Goal: Check status: Check status

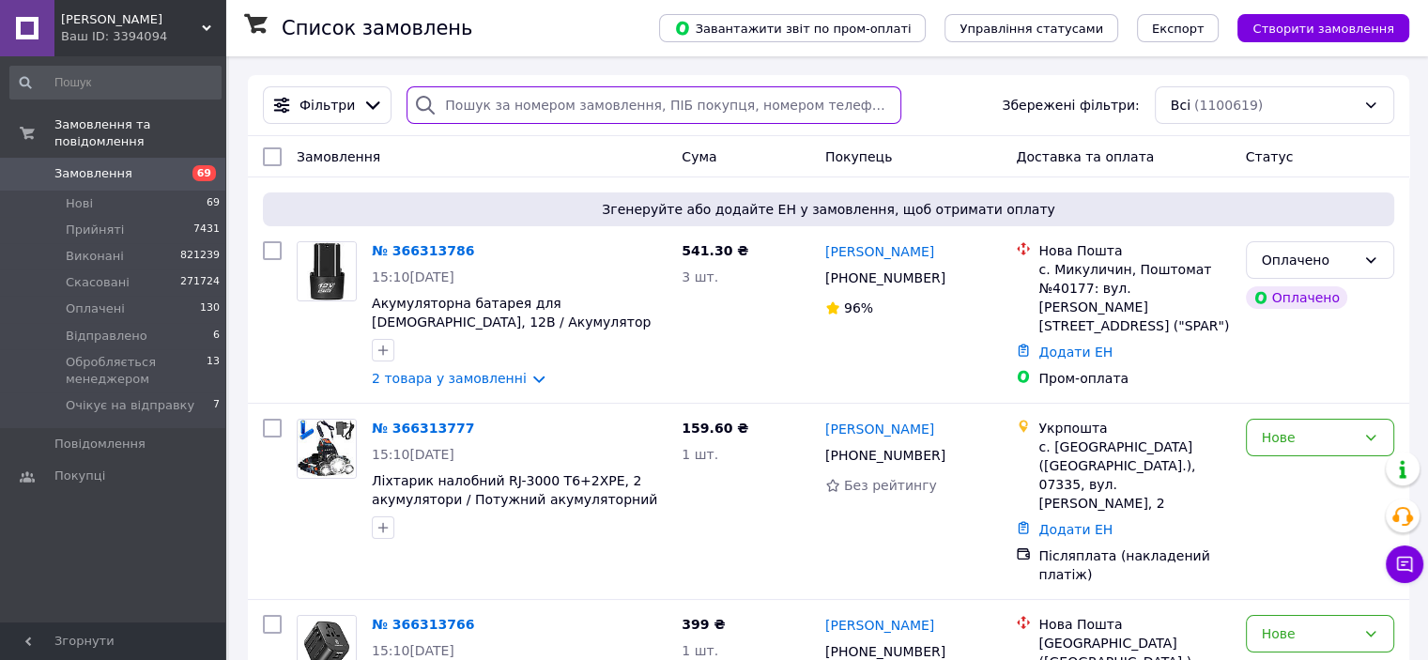
click at [471, 108] on input "search" at bounding box center [654, 105] width 495 height 38
paste input "366171303"
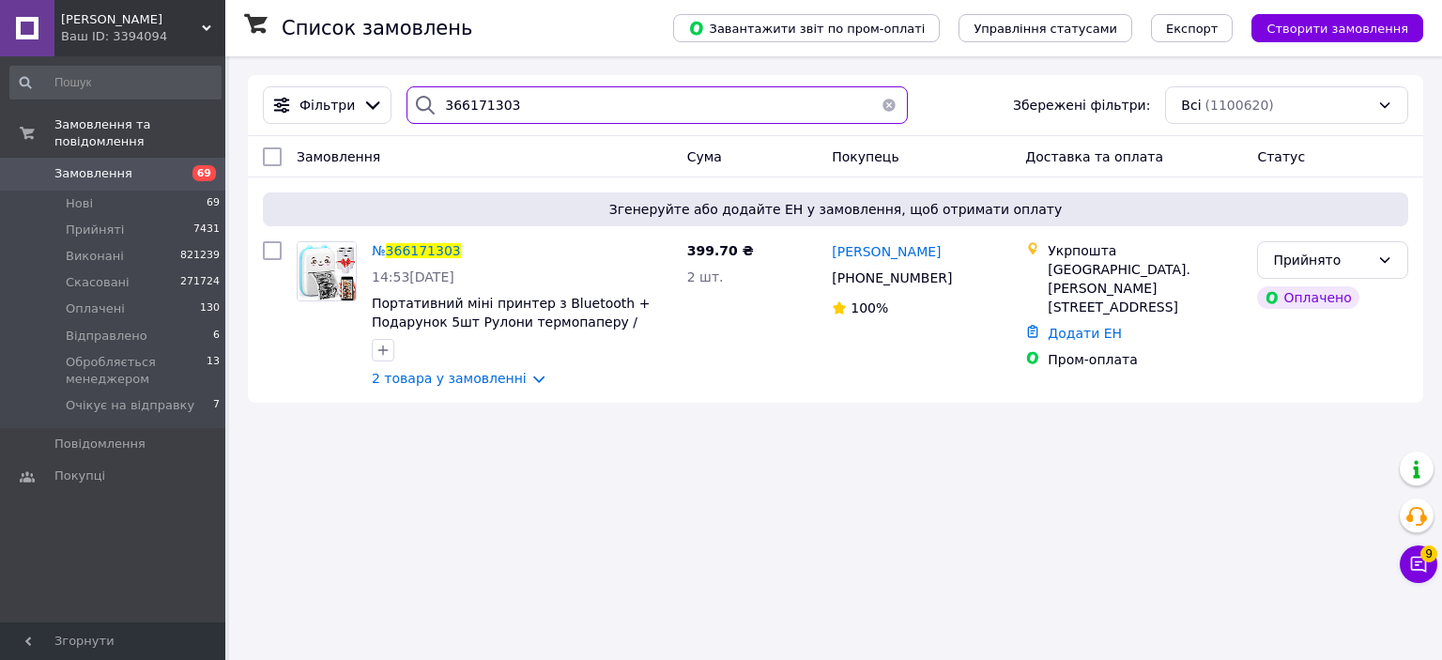
drag, startPoint x: 507, startPoint y: 101, endPoint x: 413, endPoint y: 102, distance: 93.9
click at [413, 102] on div "366171303" at bounding box center [657, 105] width 500 height 38
paste input "0985"
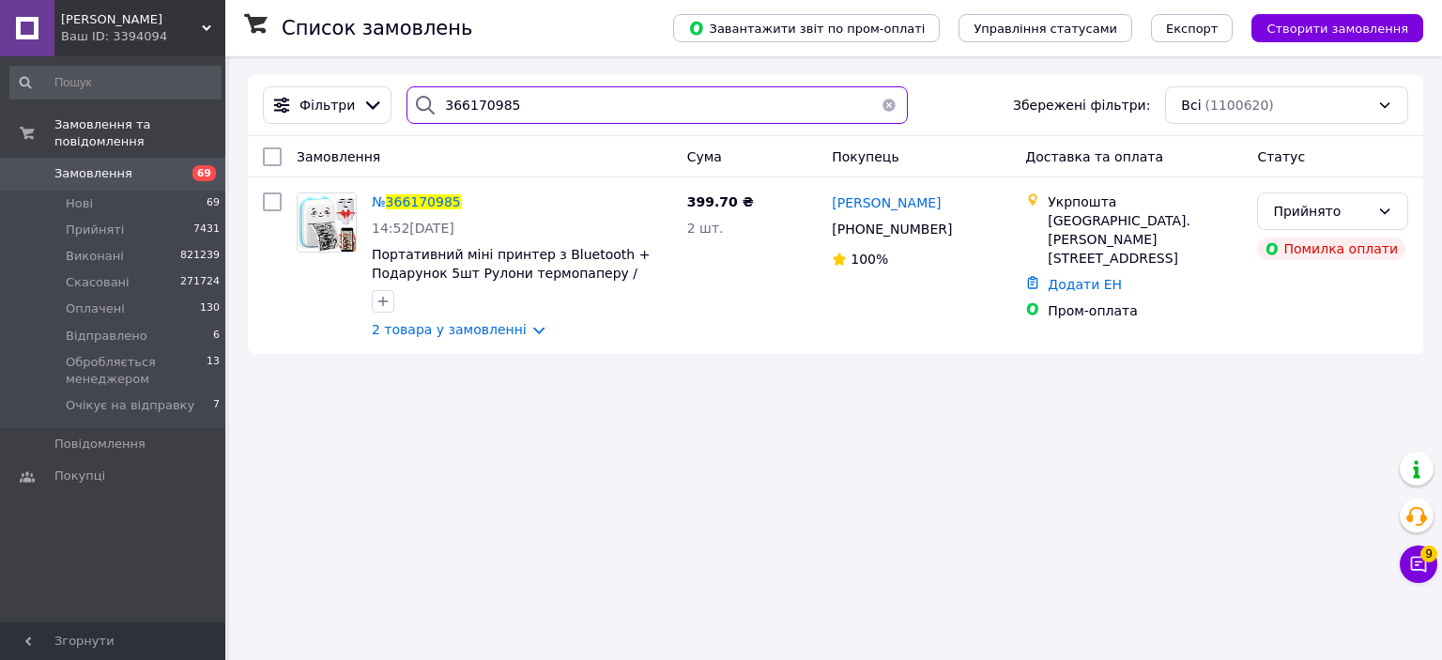
drag, startPoint x: 512, startPoint y: 112, endPoint x: 407, endPoint y: 111, distance: 105.2
click at [407, 111] on div "366170985" at bounding box center [657, 105] width 500 height 38
paste input "69224"
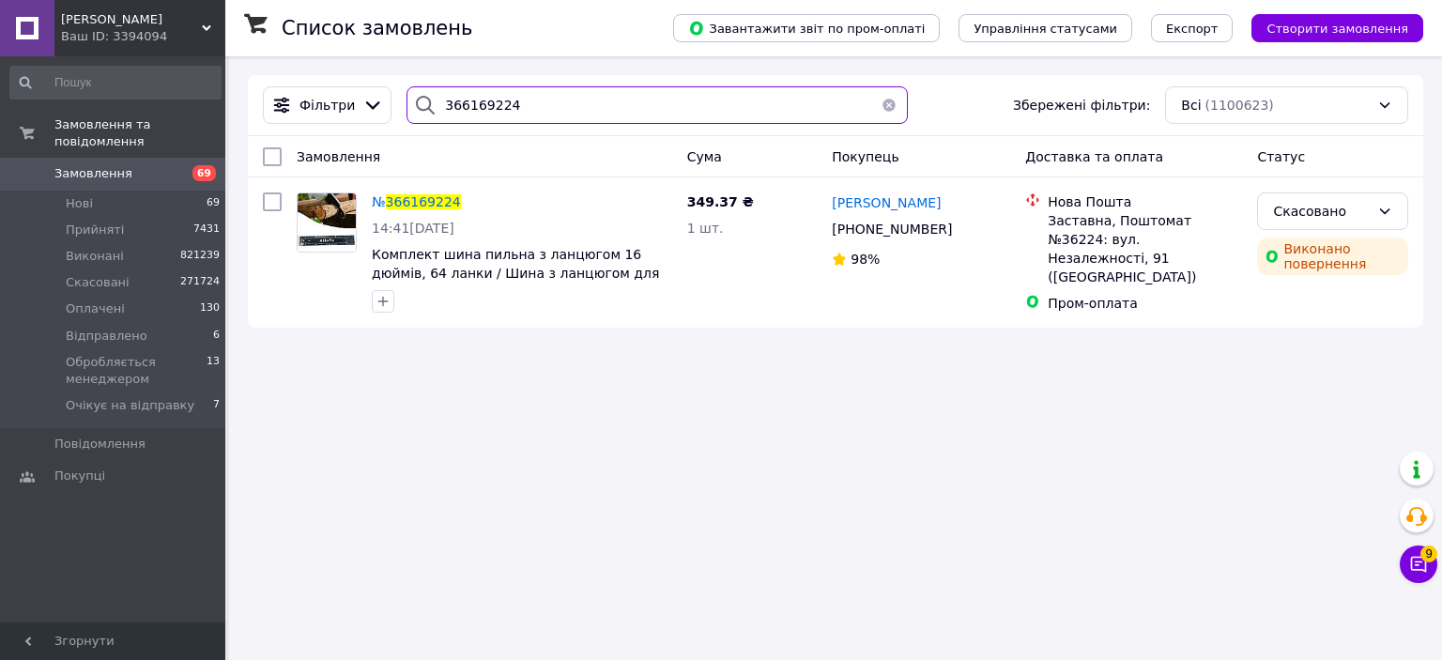
type input "366169224"
